Goal: Information Seeking & Learning: Check status

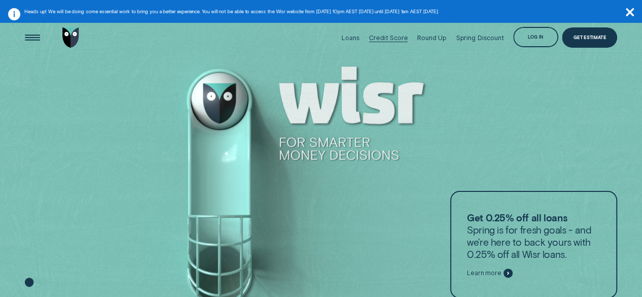
click at [392, 36] on div "Credit Score" at bounding box center [388, 38] width 39 height 8
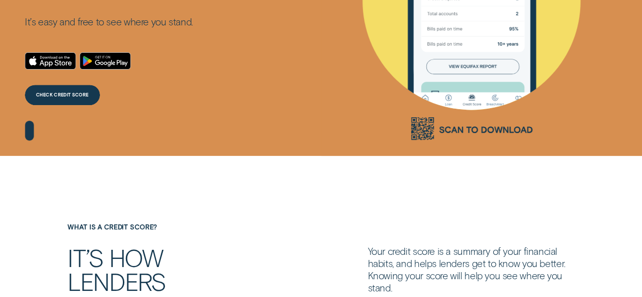
scroll to position [210, 0]
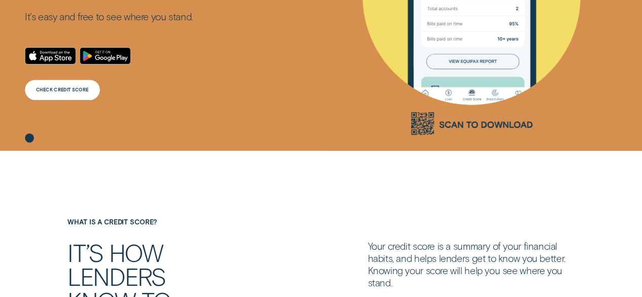
click at [60, 94] on div "CHECK CREDIT SCORE" at bounding box center [62, 90] width 75 height 20
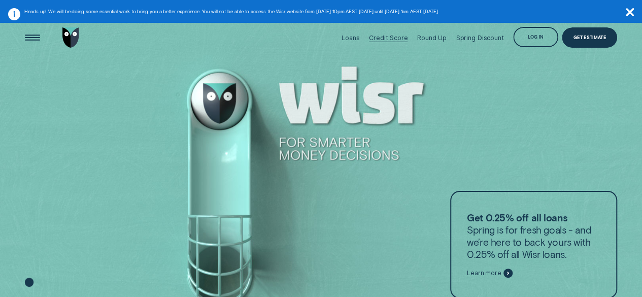
click at [407, 38] on div "Credit Score" at bounding box center [388, 38] width 39 height 8
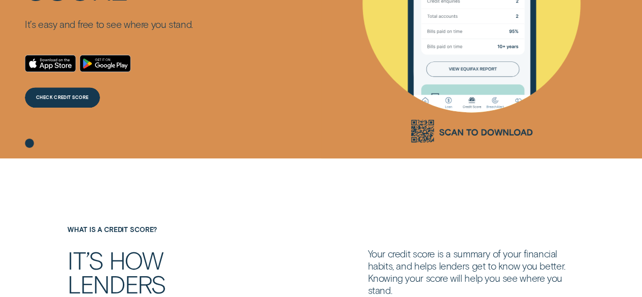
scroll to position [203, 0]
